Goal: Download file/media

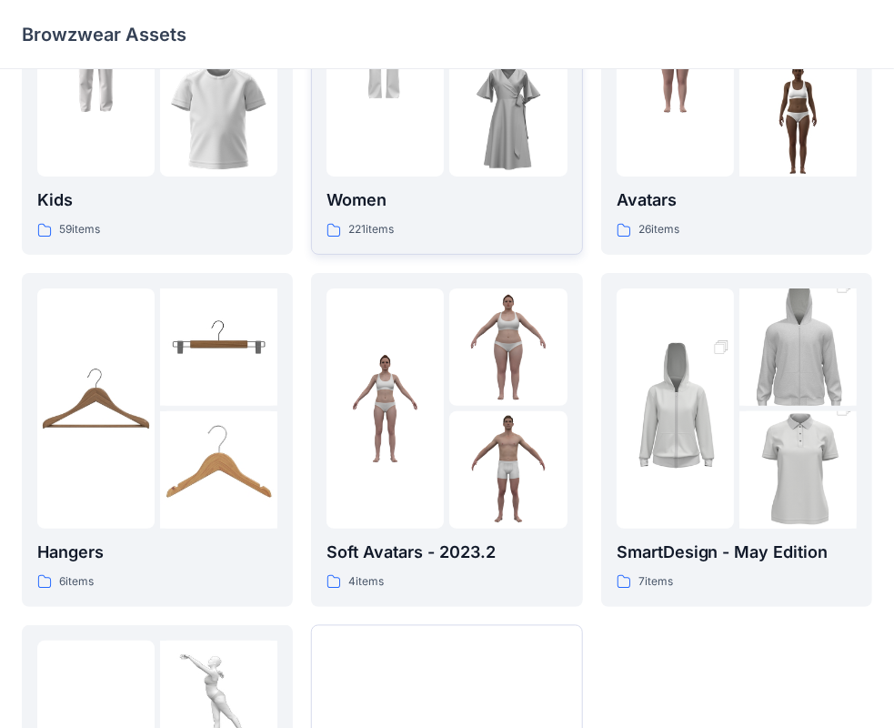
scroll to position [166, 0]
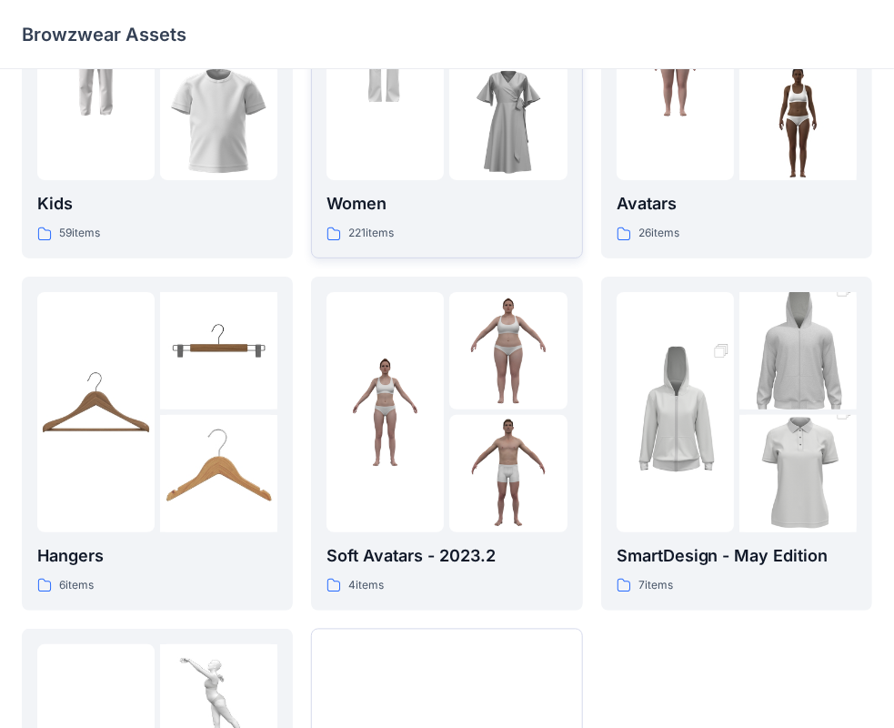
click at [419, 189] on div "Women 221 items" at bounding box center [447, 91] width 240 height 303
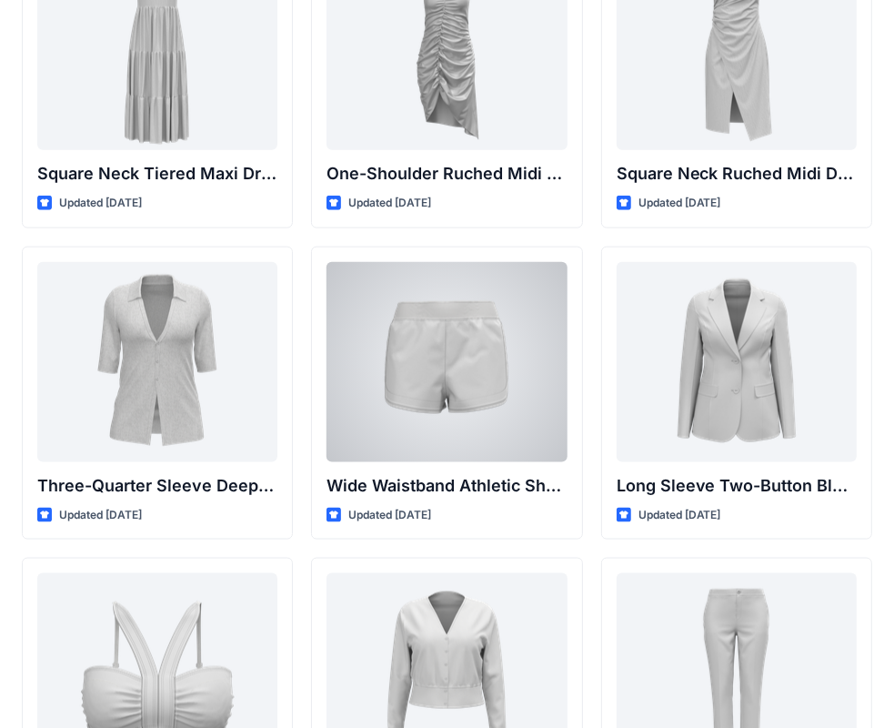
scroll to position [1404, 0]
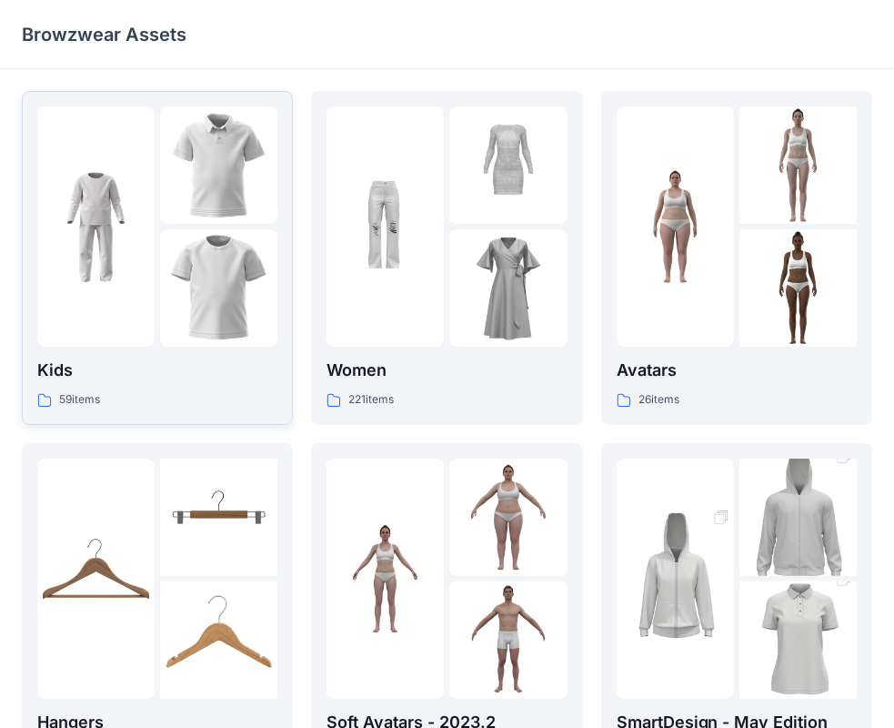
scroll to position [29, 0]
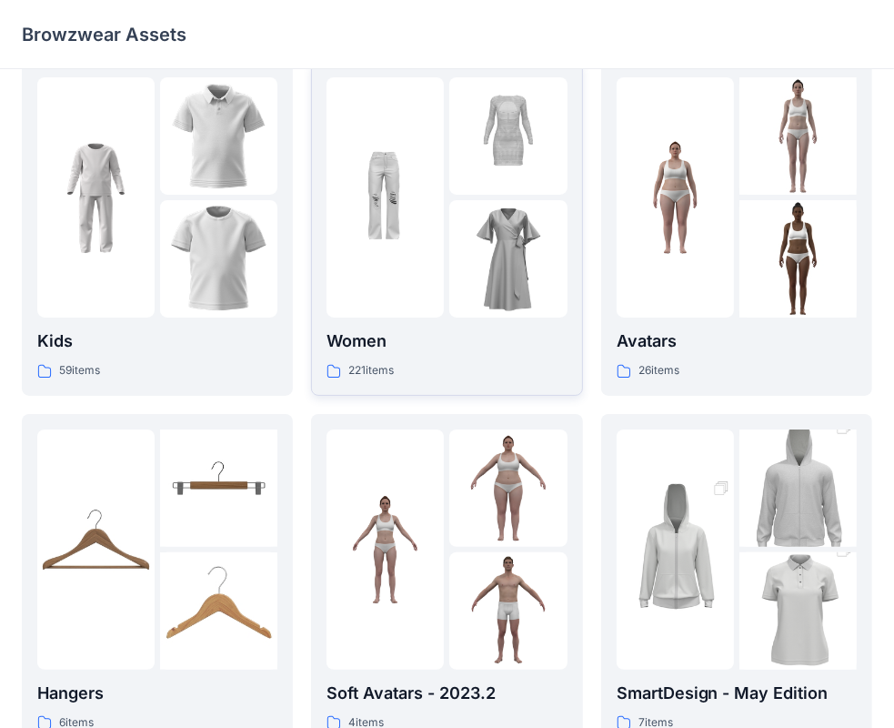
click at [430, 227] on img at bounding box center [385, 197] width 117 height 117
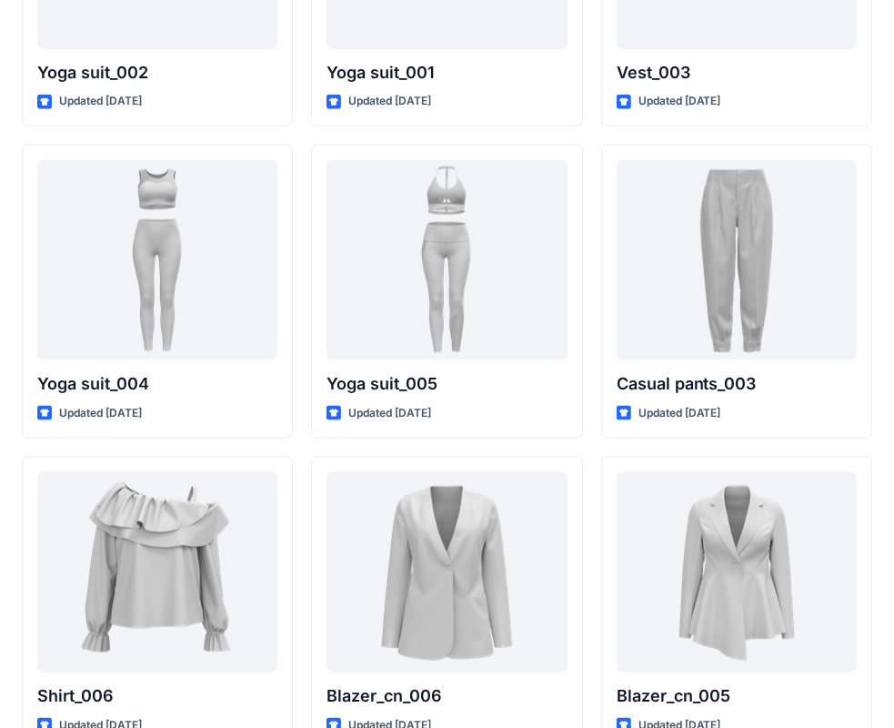
scroll to position [10232, 0]
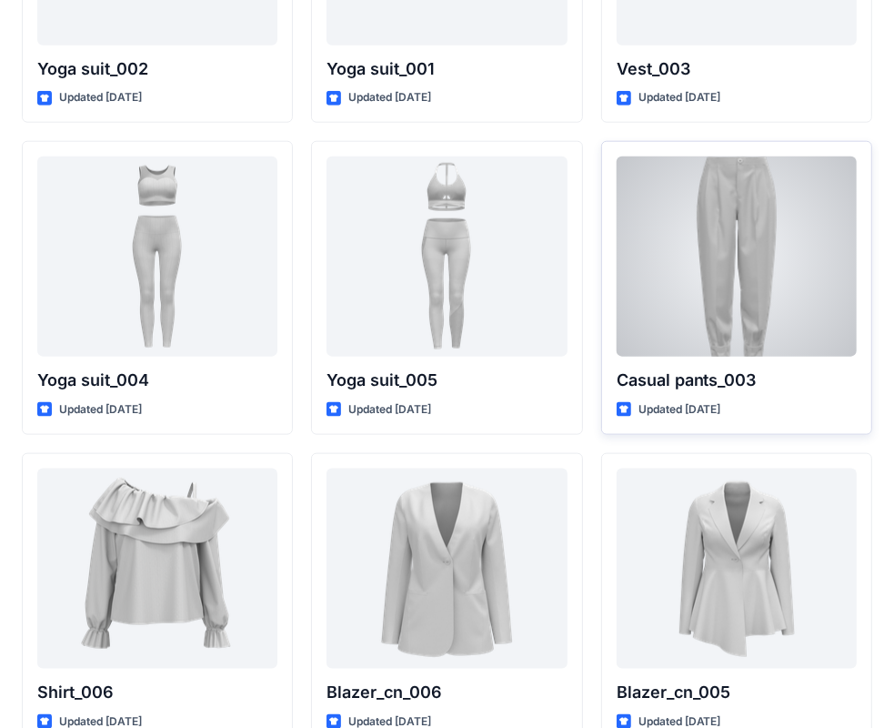
click at [699, 255] on div at bounding box center [737, 256] width 240 height 200
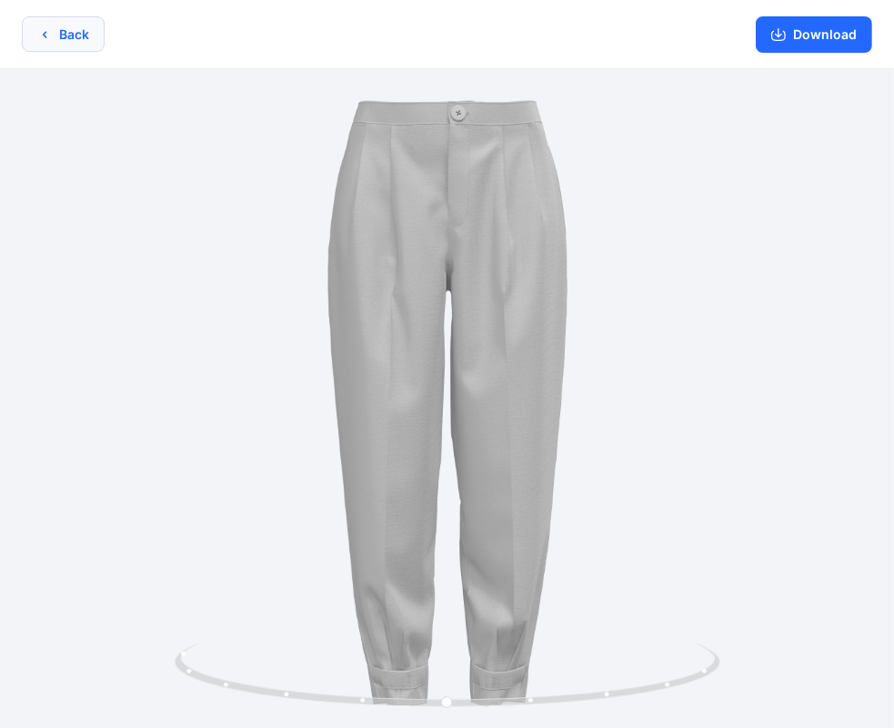
click at [87, 26] on button "Back" at bounding box center [63, 33] width 83 height 35
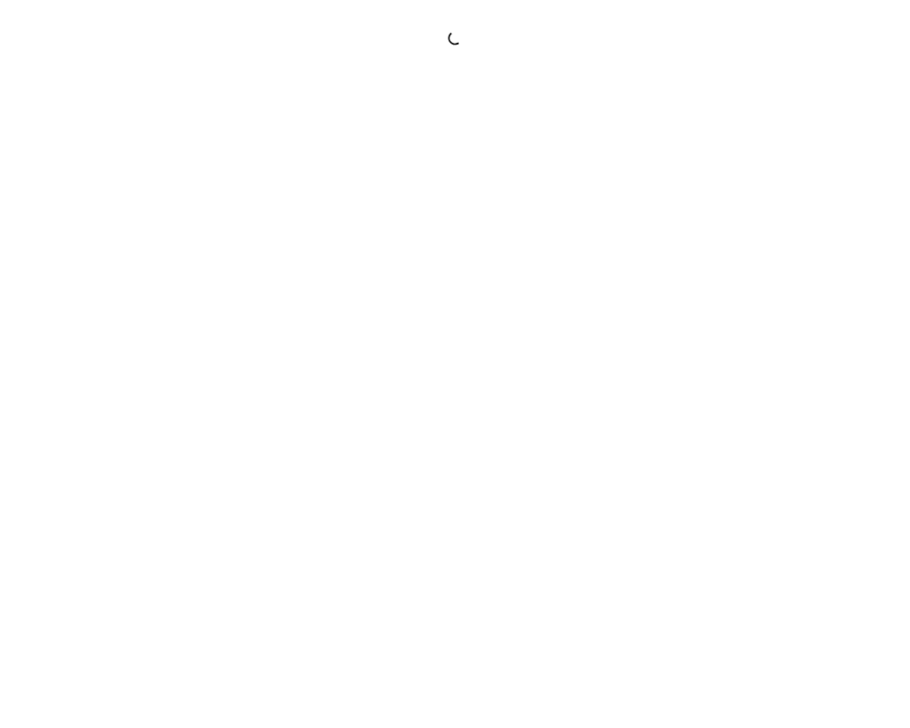
click at [52, 31] on div at bounding box center [455, 38] width 910 height 18
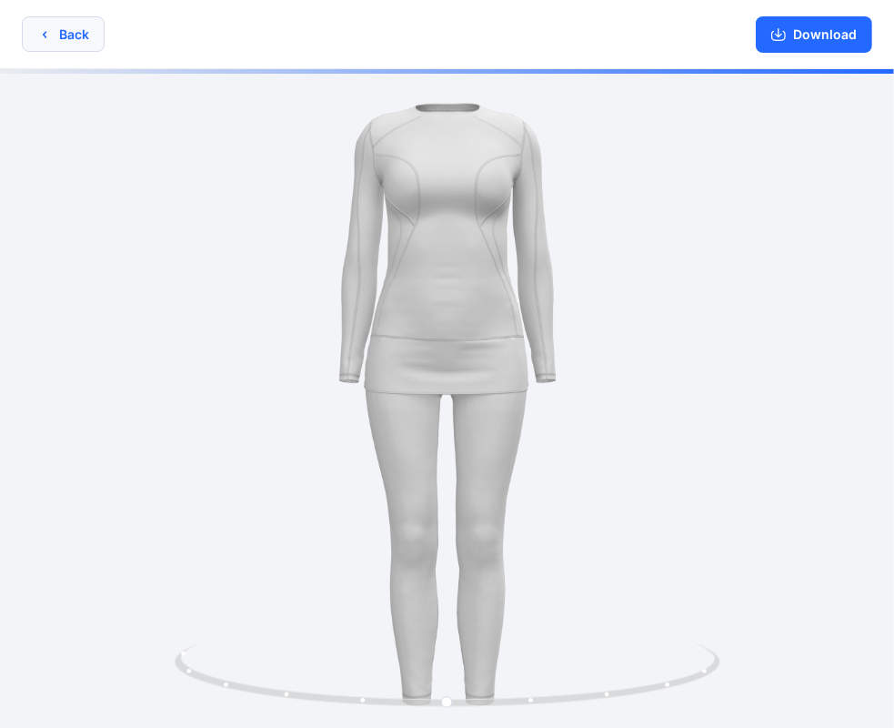
click at [63, 41] on button "Back" at bounding box center [63, 33] width 83 height 35
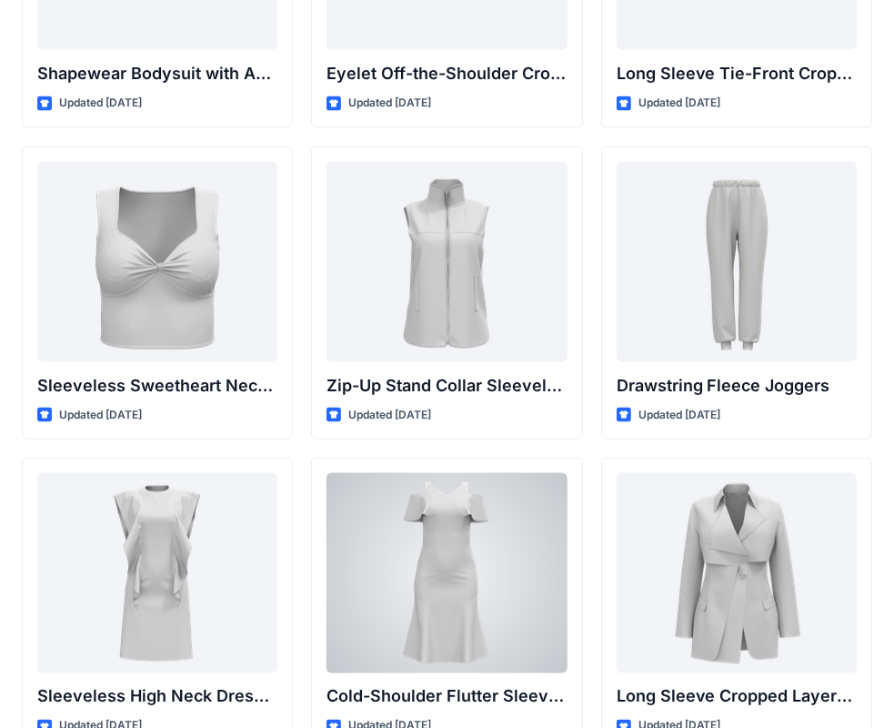
scroll to position [6172, 0]
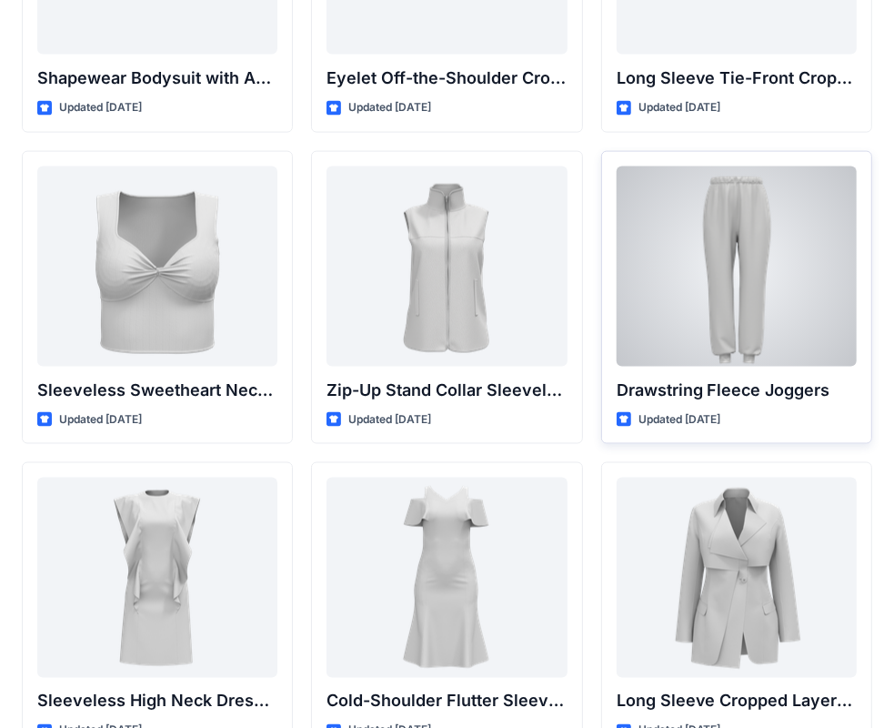
click at [777, 295] on div at bounding box center [737, 266] width 240 height 200
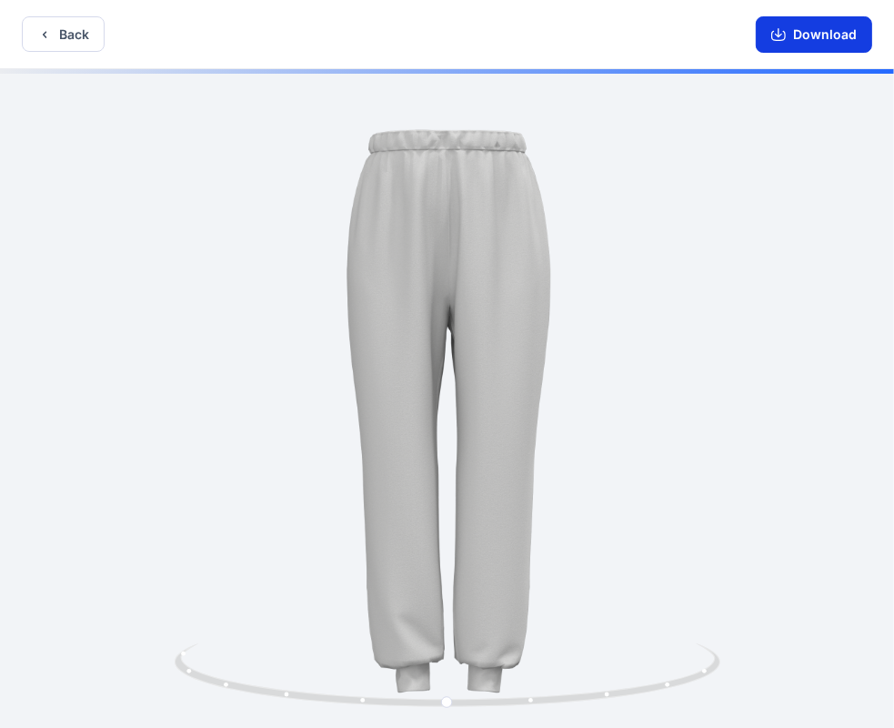
click at [807, 35] on button "Download" at bounding box center [814, 34] width 116 height 36
